Goal: Task Accomplishment & Management: Manage account settings

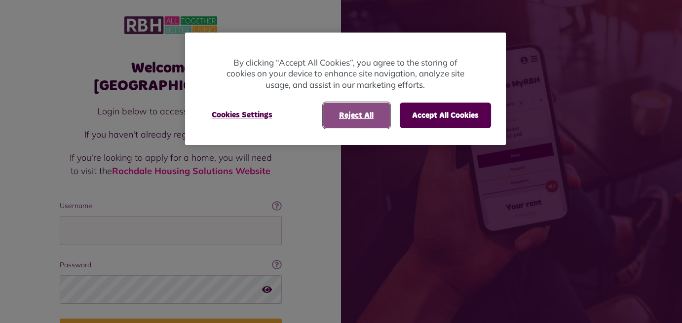
click at [363, 117] on button "Reject All" at bounding box center [356, 116] width 67 height 26
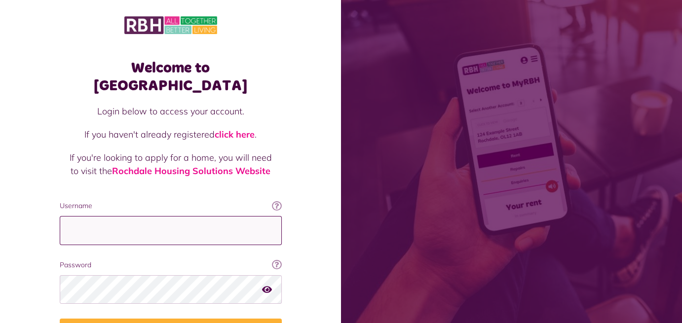
drag, startPoint x: 115, startPoint y: 213, endPoint x: 142, endPoint y: 207, distance: 27.9
click at [114, 216] on input "Username" at bounding box center [171, 230] width 222 height 29
type input "**********"
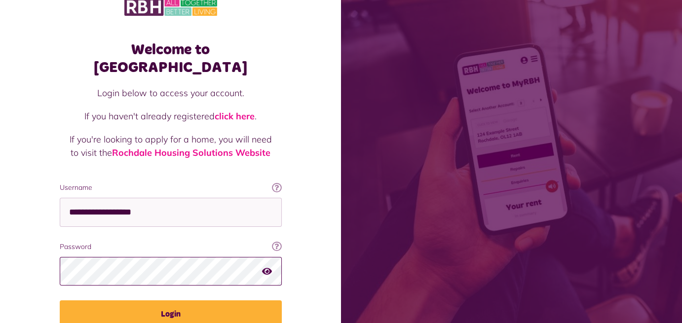
scroll to position [49, 0]
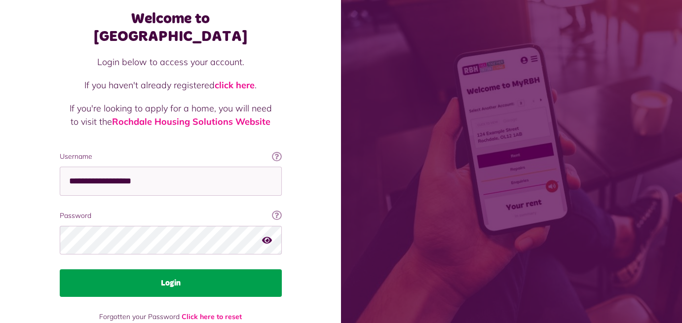
click at [190, 269] on button "Login" at bounding box center [171, 283] width 222 height 28
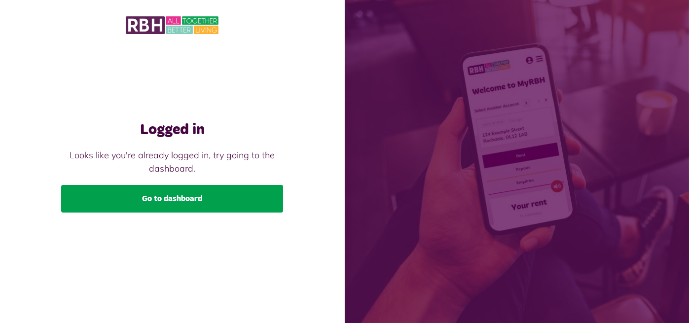
click at [166, 200] on link "Go to dashboard" at bounding box center [172, 199] width 222 height 28
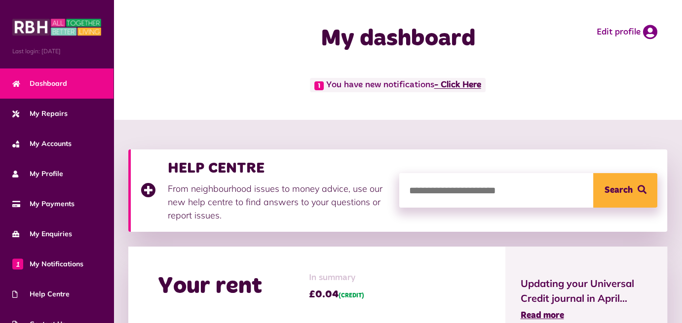
click at [463, 85] on link "- Click Here" at bounding box center [457, 85] width 47 height 9
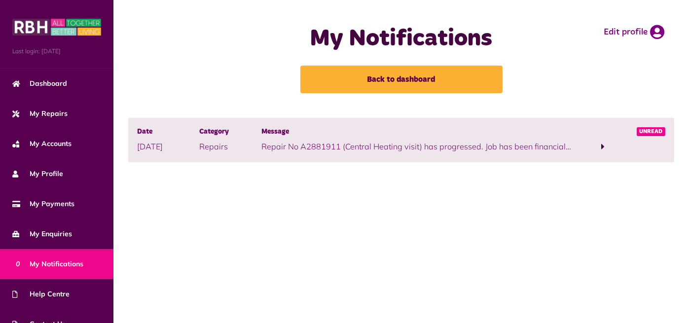
click at [604, 148] on span at bounding box center [603, 146] width 3 height 9
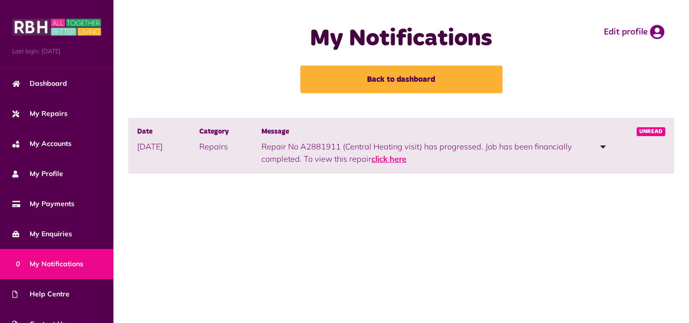
click at [393, 161] on link "click here" at bounding box center [389, 159] width 35 height 10
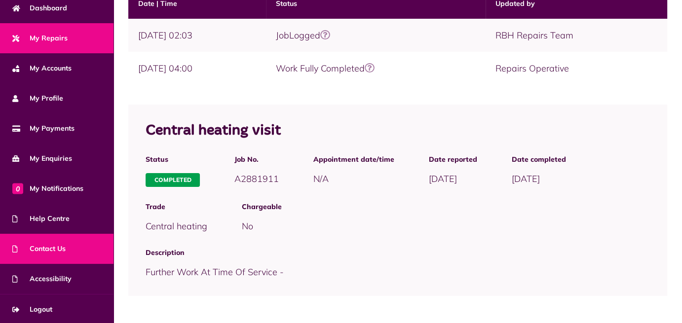
scroll to position [215, 0]
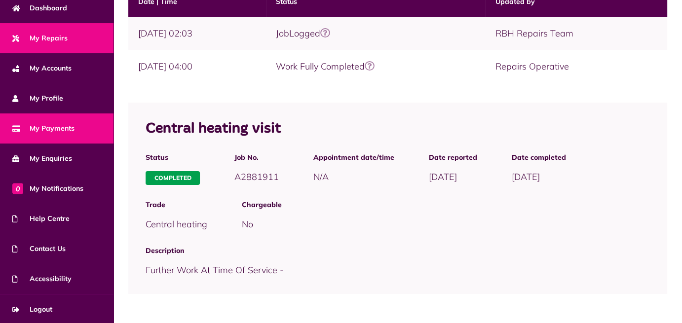
click at [40, 125] on span "My Payments" at bounding box center [43, 128] width 62 height 10
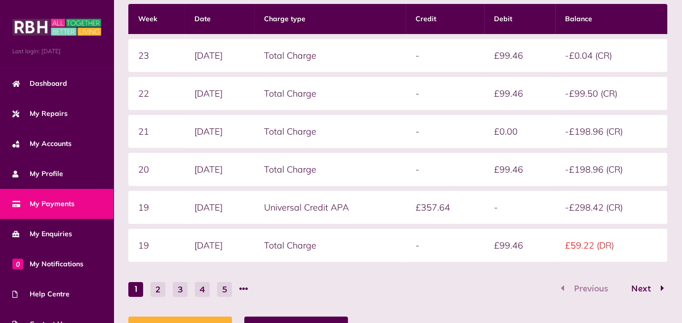
scroll to position [75, 0]
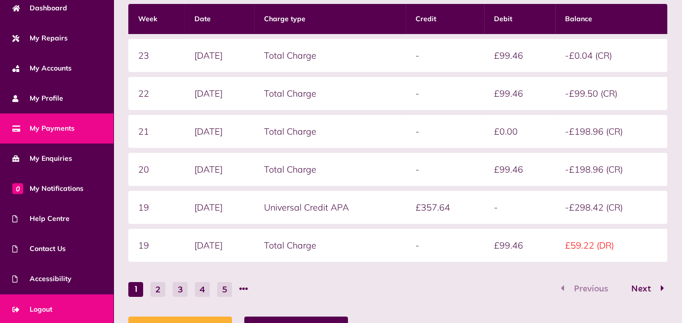
click at [47, 304] on span "Logout" at bounding box center [32, 309] width 40 height 10
